Goal: Task Accomplishment & Management: Use online tool/utility

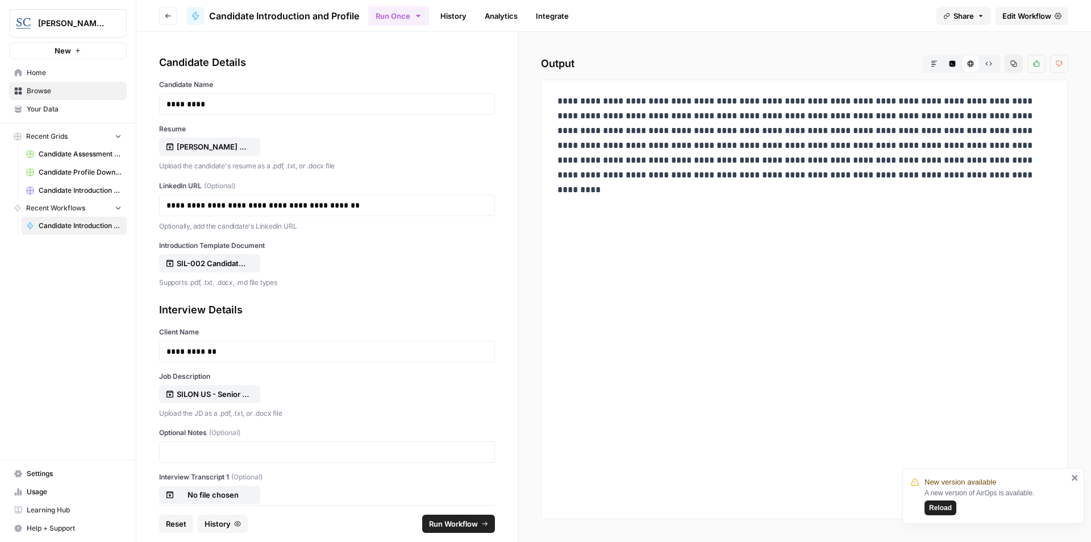
scroll to position [83, 0]
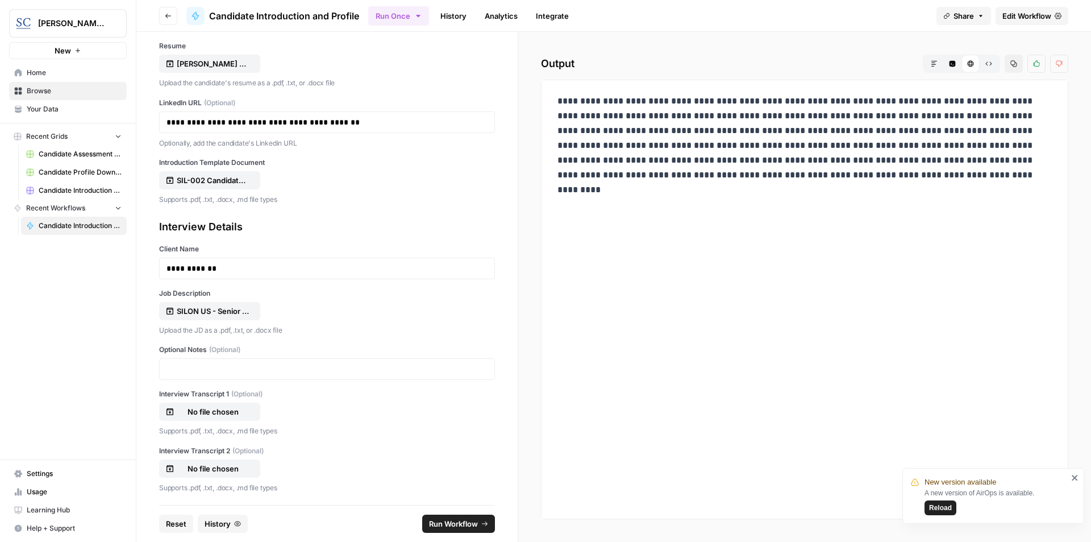
click at [933, 66] on icon "button" at bounding box center [934, 63] width 7 height 7
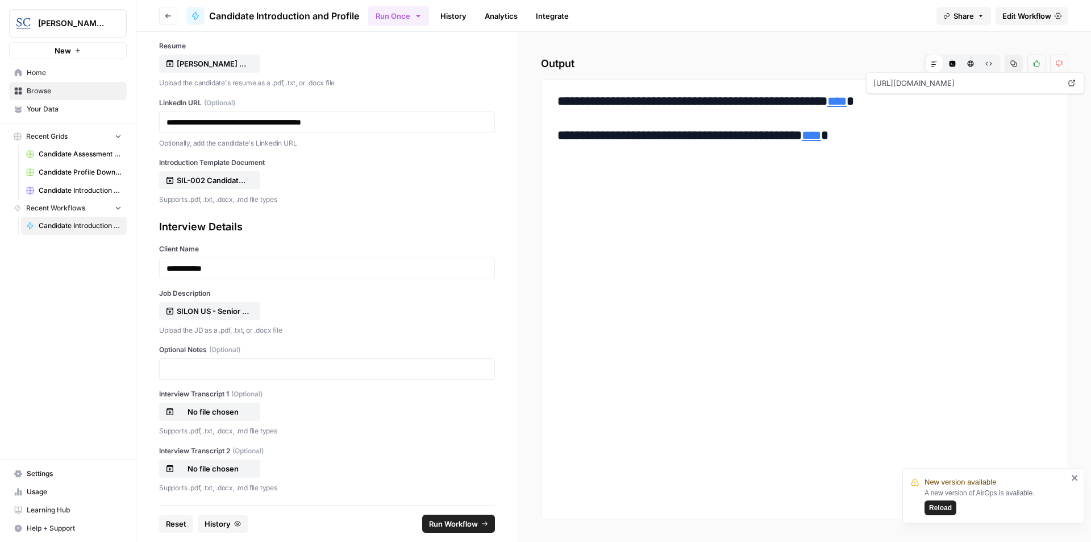
click at [847, 103] on link "****" at bounding box center [837, 101] width 19 height 13
click at [821, 140] on link "****" at bounding box center [811, 135] width 19 height 13
click at [934, 507] on span "Reload" at bounding box center [940, 507] width 23 height 10
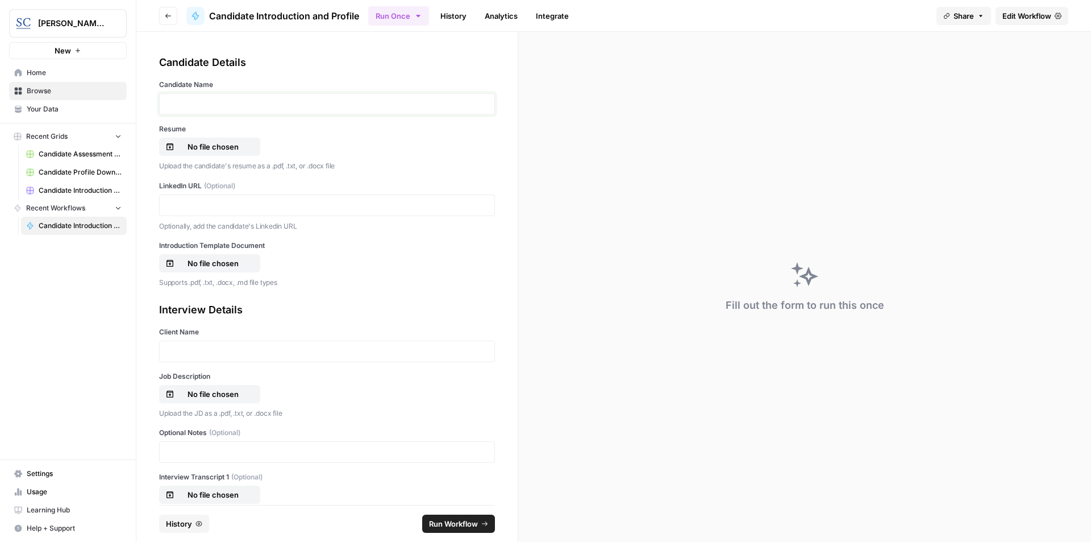
click at [184, 99] on p at bounding box center [327, 103] width 321 height 11
click at [209, 146] on p "No file chosen" at bounding box center [213, 146] width 73 height 11
click at [206, 206] on p at bounding box center [327, 204] width 321 height 11
click at [228, 260] on p "No file chosen" at bounding box center [213, 262] width 73 height 11
click at [221, 353] on p at bounding box center [327, 351] width 321 height 11
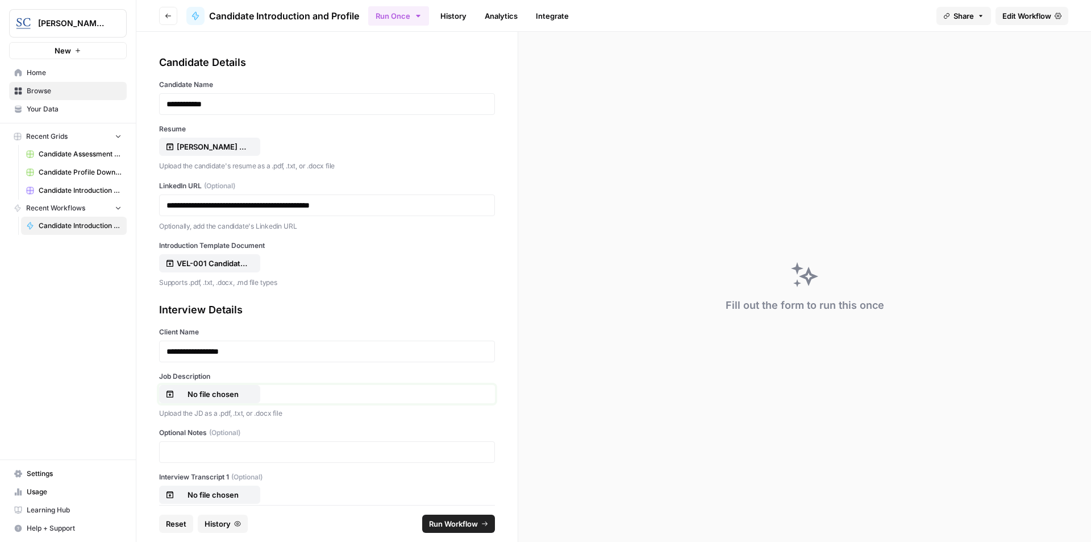
click at [238, 395] on p "No file chosen" at bounding box center [213, 393] width 73 height 11
click at [455, 526] on span "Run Workflow" at bounding box center [453, 523] width 49 height 11
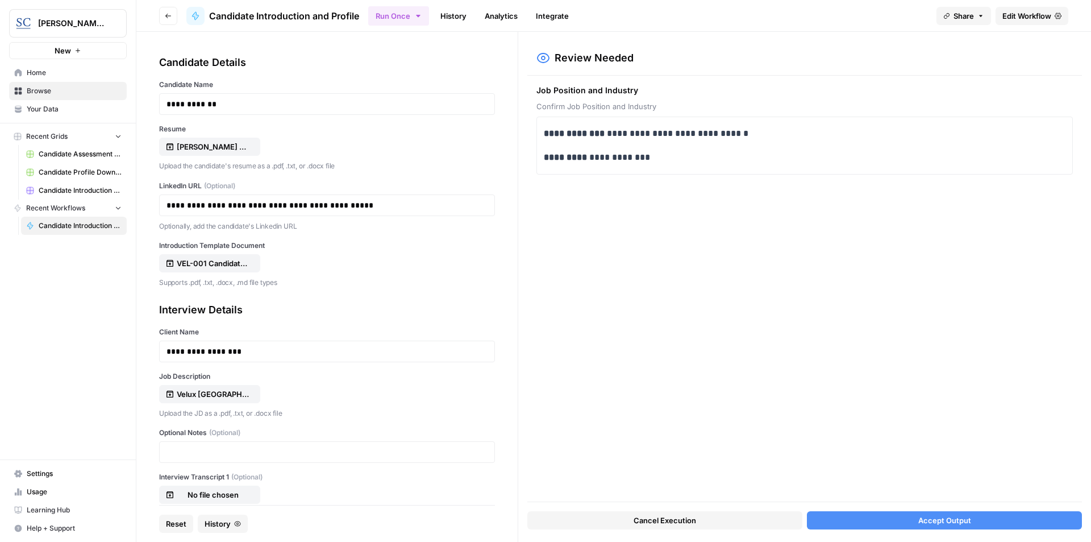
click at [953, 517] on span "Accept Output" at bounding box center [944, 519] width 53 height 11
